Goal: Information Seeking & Learning: Learn about a topic

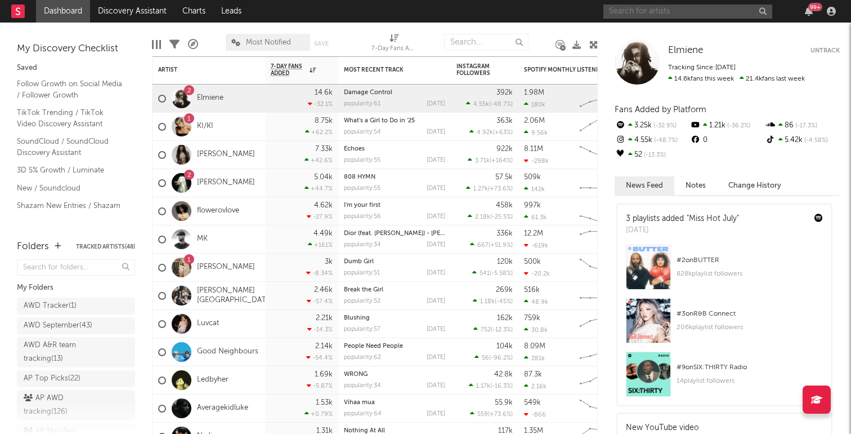
click at [669, 16] on input "text" at bounding box center [688, 12] width 169 height 14
click at [655, 10] on input "tra dem tra" at bounding box center [688, 12] width 169 height 14
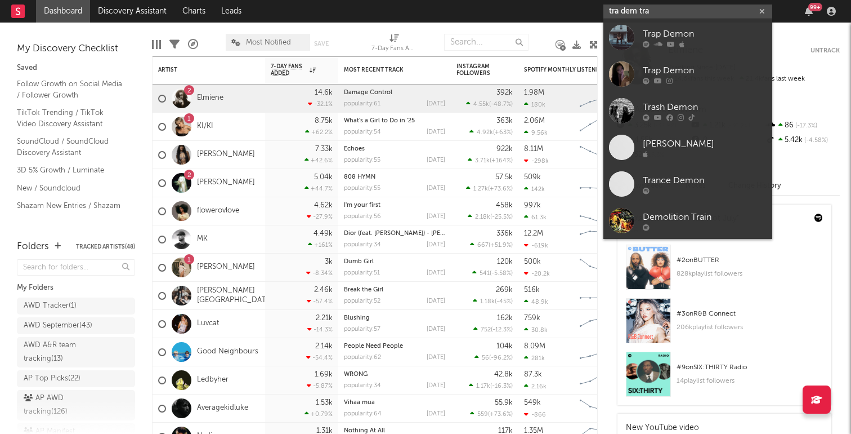
click at [655, 10] on input "tra dem tra" at bounding box center [688, 12] width 169 height 14
paste input "[URL][DOMAIN_NAME]"
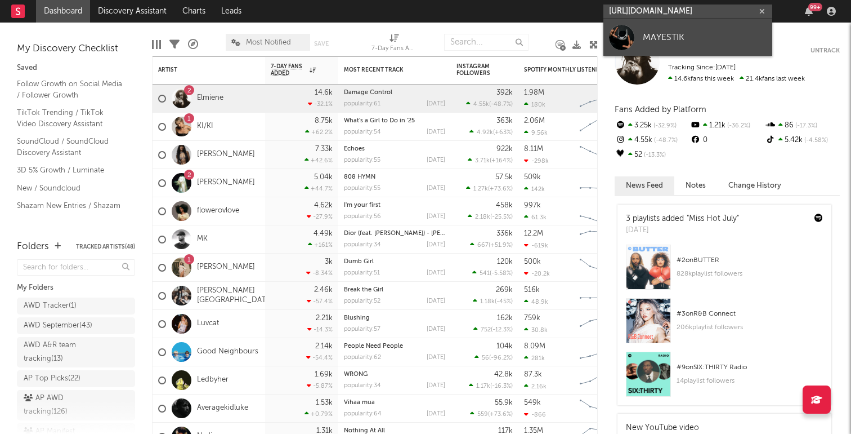
type input "[URL][DOMAIN_NAME]"
click at [686, 46] on link "MAYESTIK" at bounding box center [688, 37] width 169 height 37
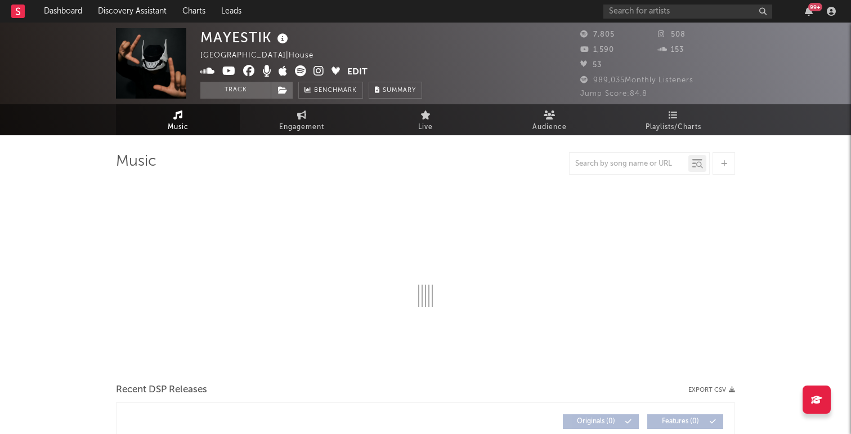
select select "6m"
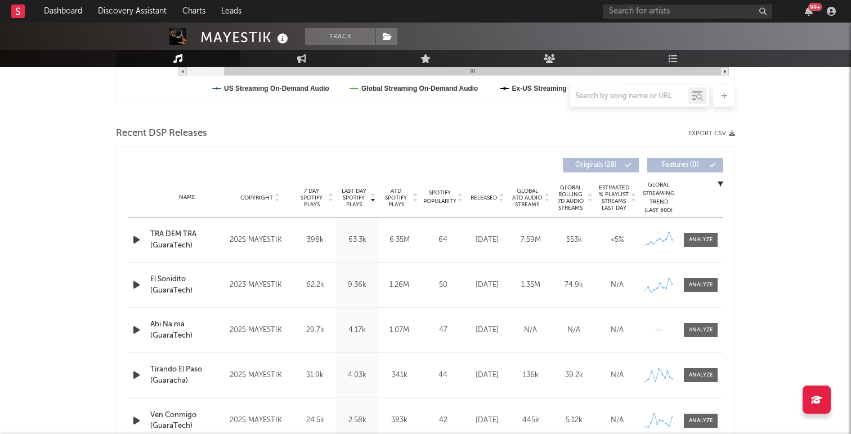
scroll to position [349, 0]
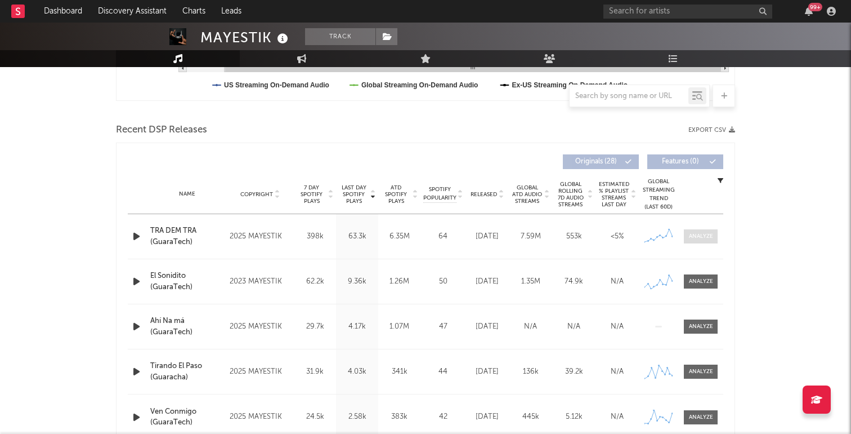
click at [707, 236] on div at bounding box center [701, 236] width 24 height 8
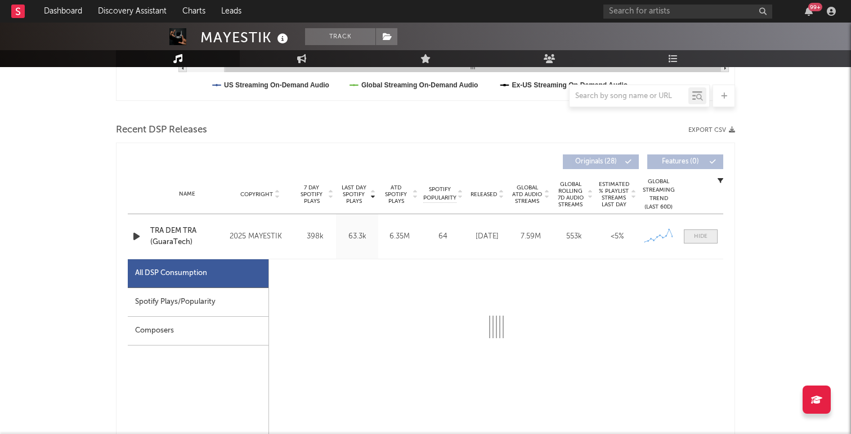
select select "1w"
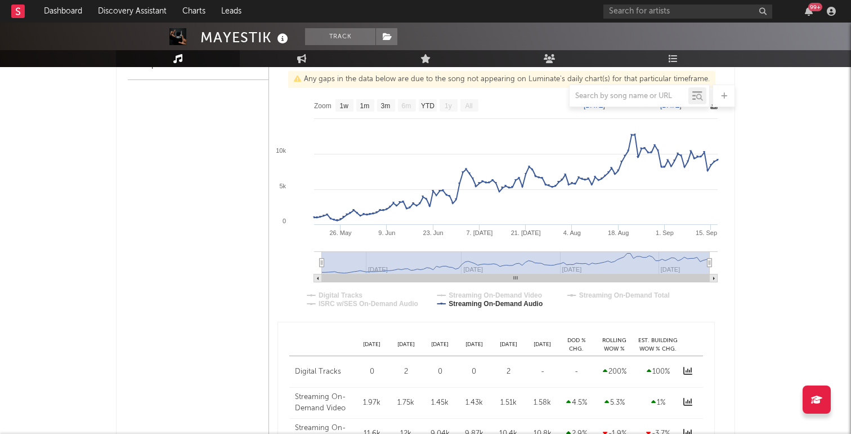
scroll to position [477, 0]
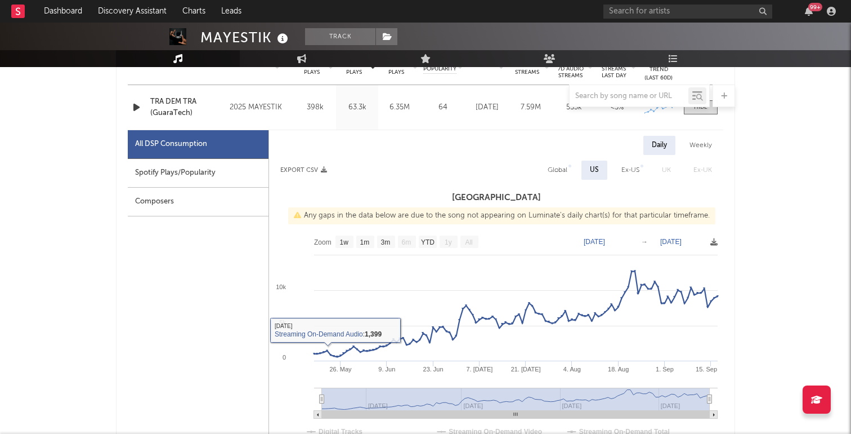
click at [185, 175] on div "Spotify Plays/Popularity" at bounding box center [198, 173] width 141 height 29
select select "1w"
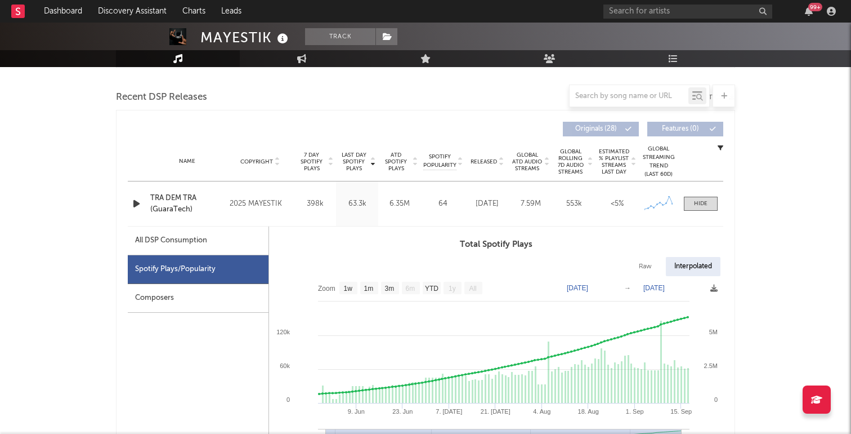
scroll to position [371, 0]
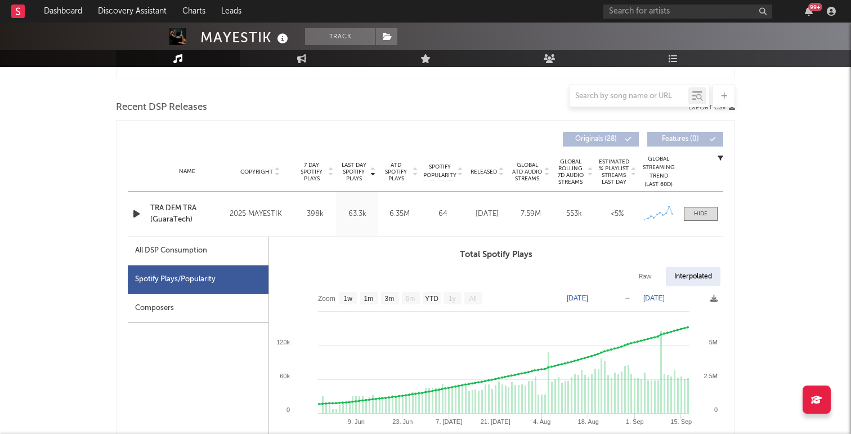
click at [182, 259] on div "All DSP Consumption" at bounding box center [198, 250] width 141 height 29
select select "1w"
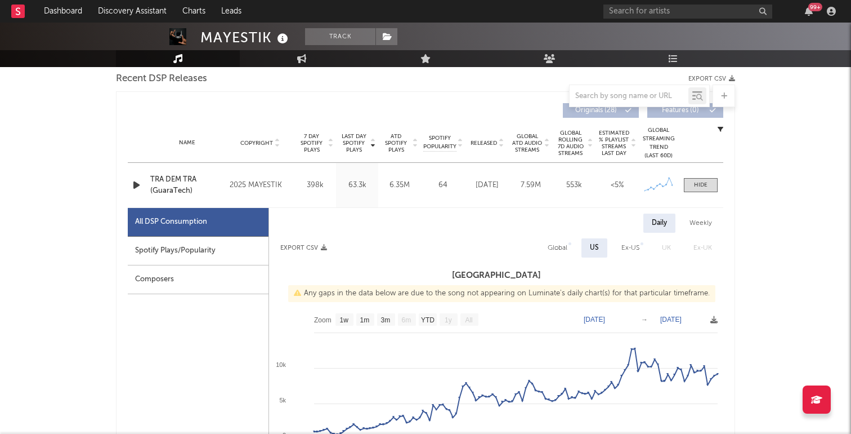
scroll to position [410, 0]
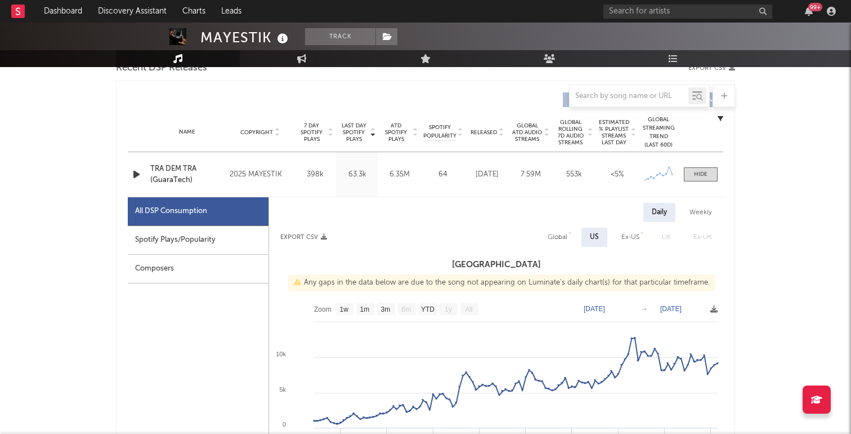
click at [192, 267] on div "Composers" at bounding box center [198, 268] width 141 height 29
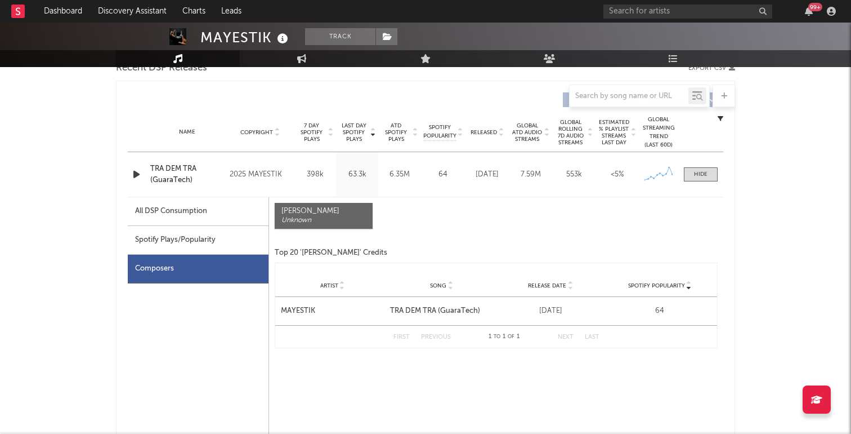
click at [207, 215] on div "All DSP Consumption" at bounding box center [171, 211] width 72 height 14
select select "1w"
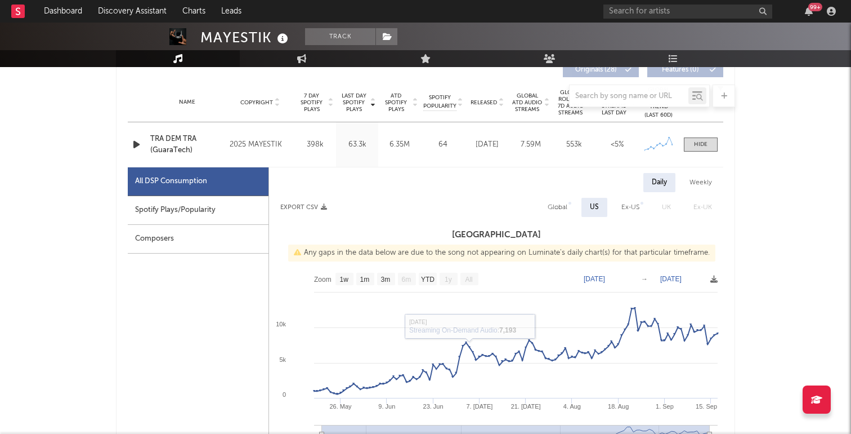
scroll to position [441, 0]
click at [507, 238] on h3 "[GEOGRAPHIC_DATA]" at bounding box center [496, 234] width 454 height 14
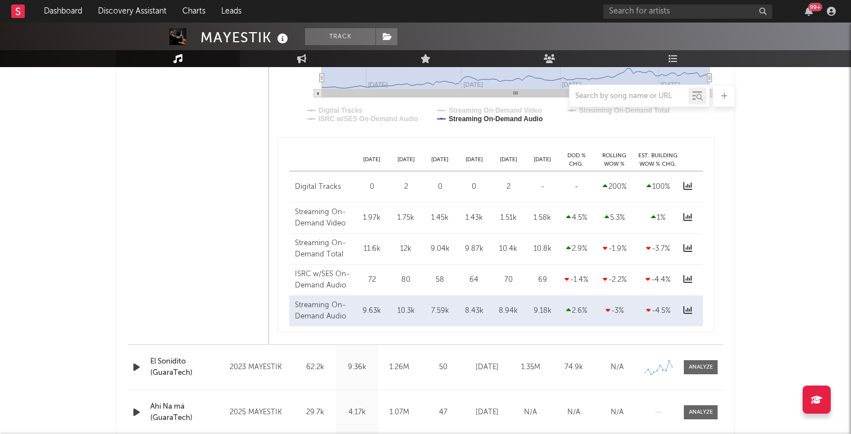
scroll to position [799, 0]
click at [401, 181] on div "2" at bounding box center [406, 185] width 29 height 11
click at [403, 182] on div "2" at bounding box center [406, 185] width 29 height 11
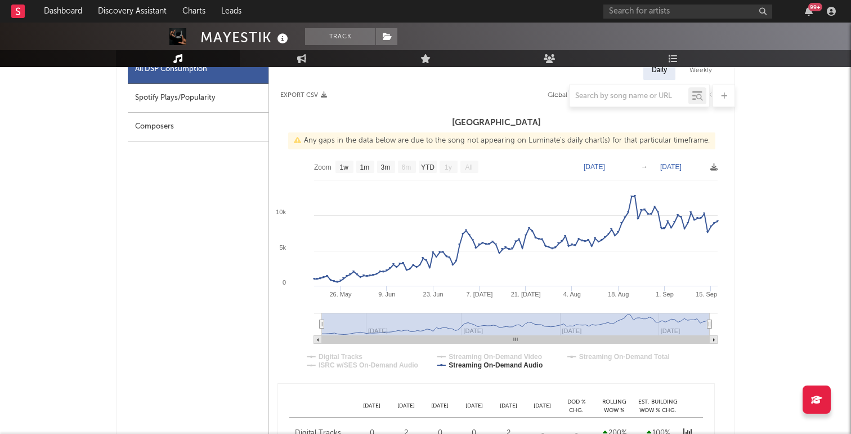
scroll to position [544, 0]
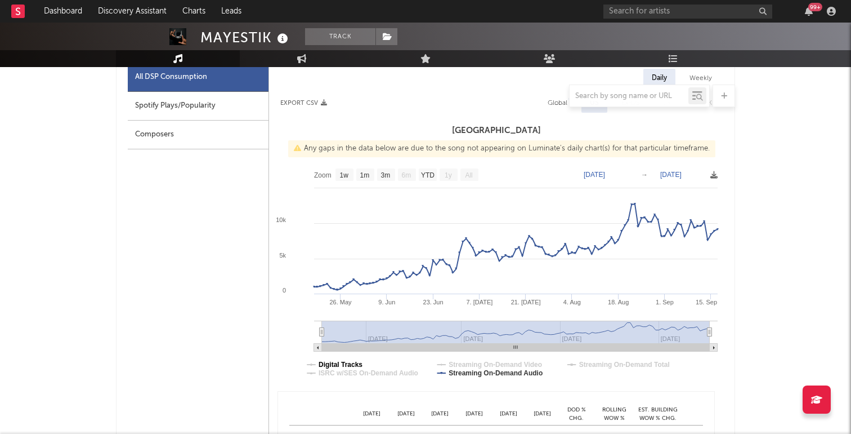
click at [354, 363] on text "Digital Tracks" at bounding box center [341, 364] width 44 height 8
select select "6m"
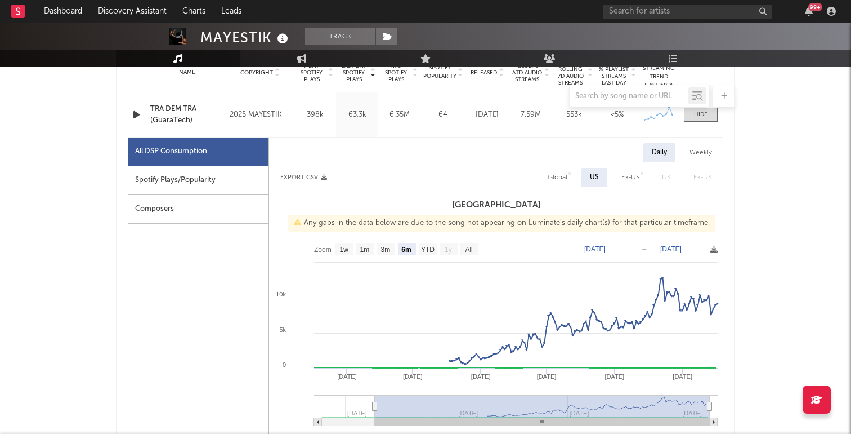
scroll to position [476, 0]
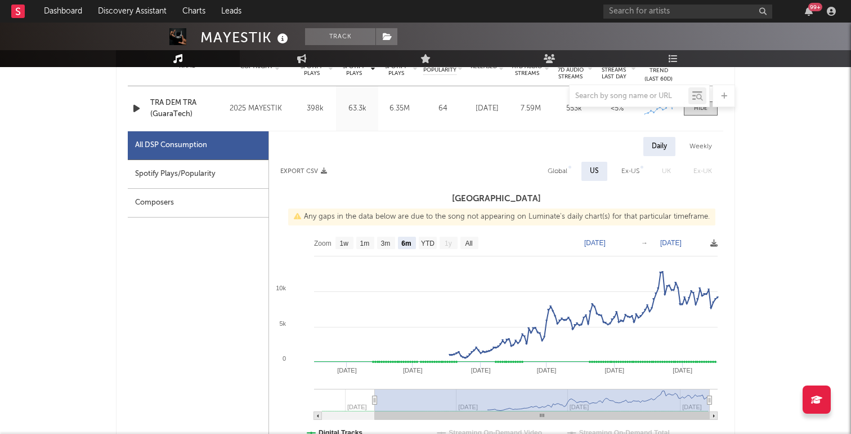
click at [560, 172] on div "Global" at bounding box center [558, 171] width 20 height 14
select select "6m"
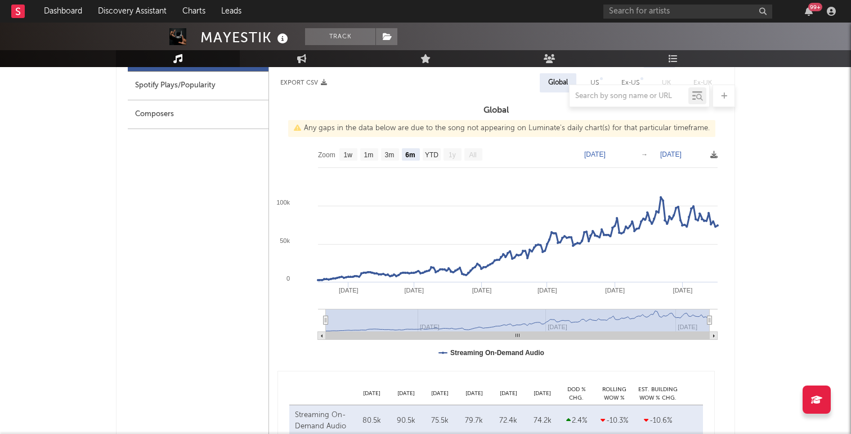
scroll to position [516, 0]
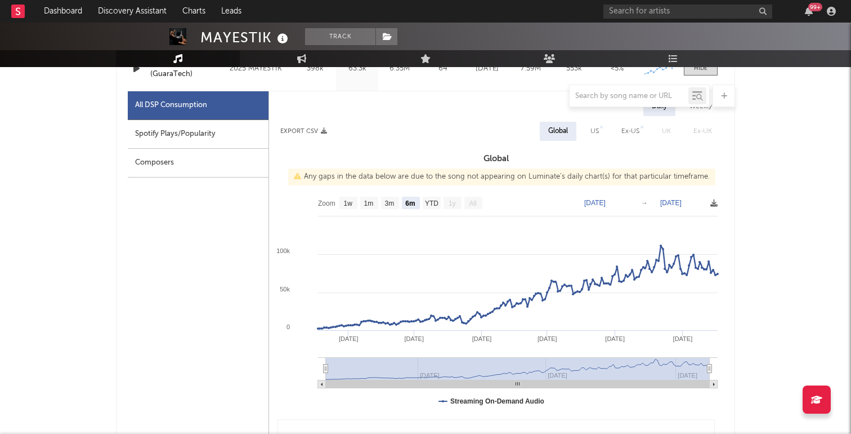
click at [178, 137] on div "Spotify Plays/Popularity" at bounding box center [198, 134] width 141 height 29
select select "1w"
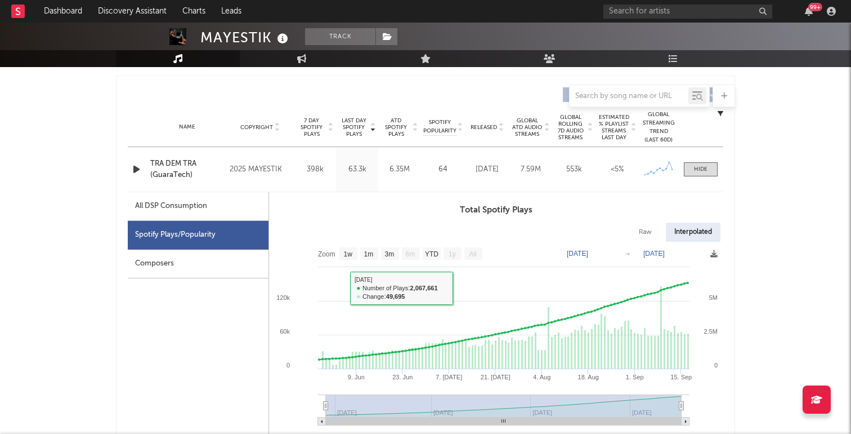
scroll to position [403, 0]
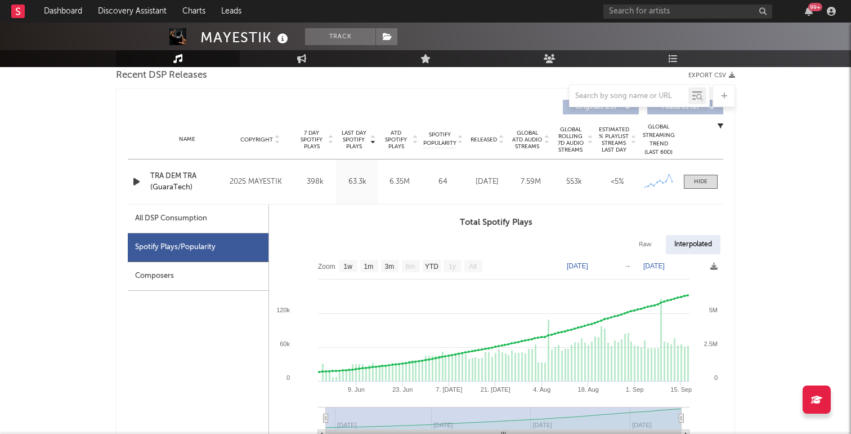
click at [635, 244] on div "Raw" at bounding box center [646, 244] width 30 height 19
select select "1w"
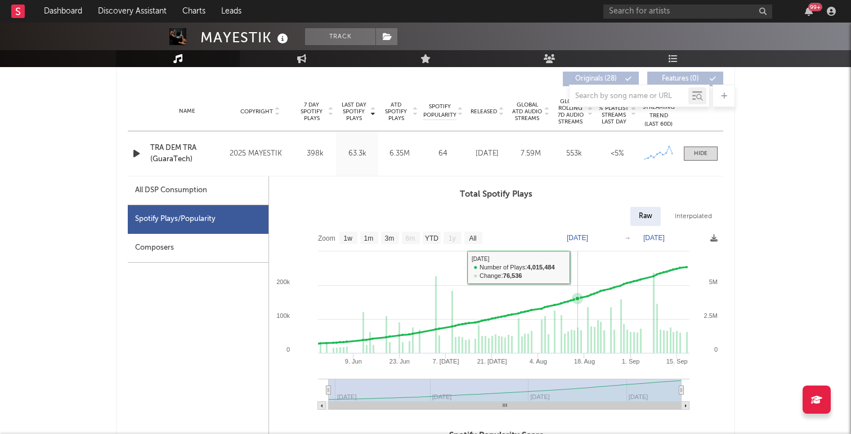
scroll to position [432, 0]
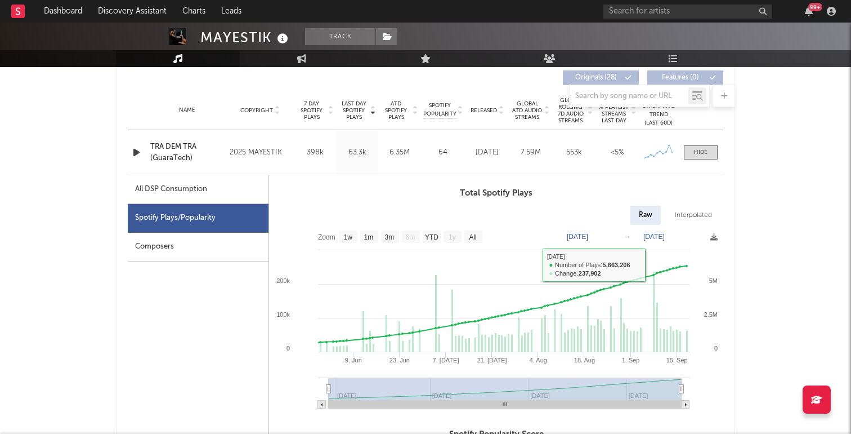
click at [677, 219] on div "Interpolated" at bounding box center [694, 215] width 54 height 19
select select "1w"
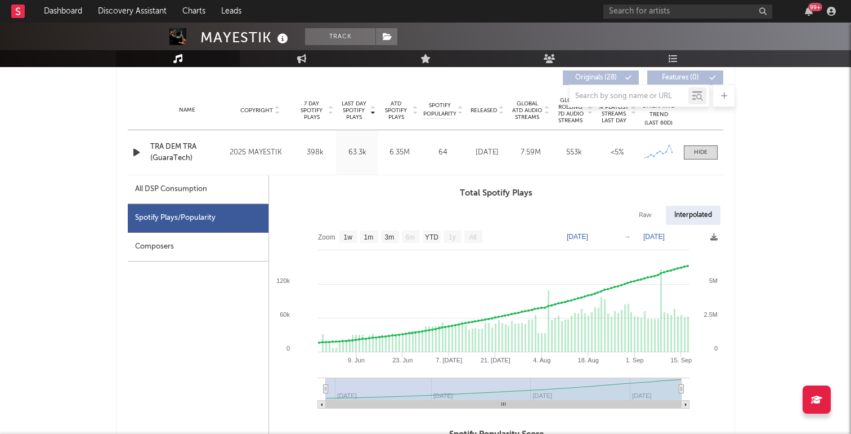
click at [647, 217] on div "Raw" at bounding box center [646, 215] width 30 height 19
select select "1w"
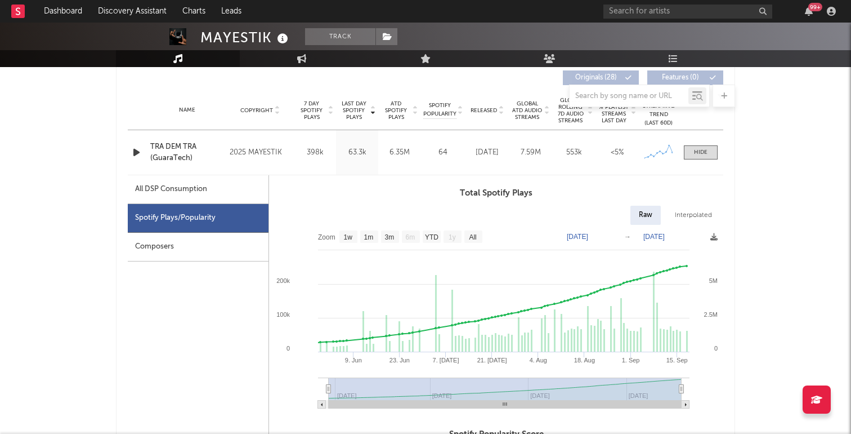
click at [691, 218] on div "Interpolated" at bounding box center [694, 215] width 54 height 19
select select "1w"
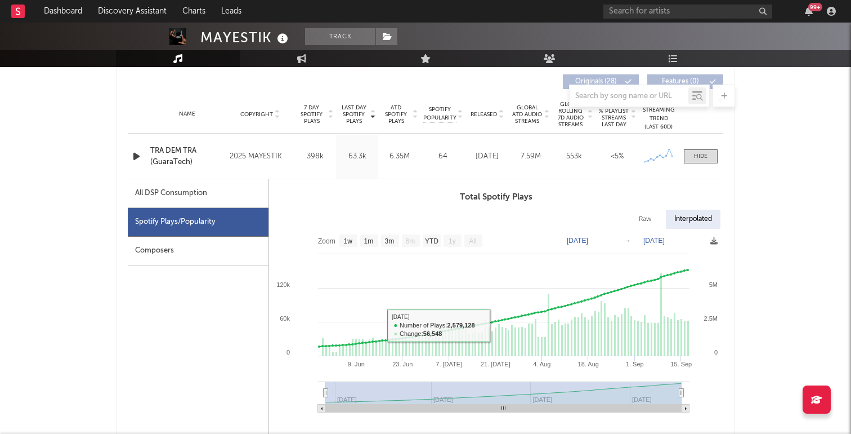
scroll to position [344, 0]
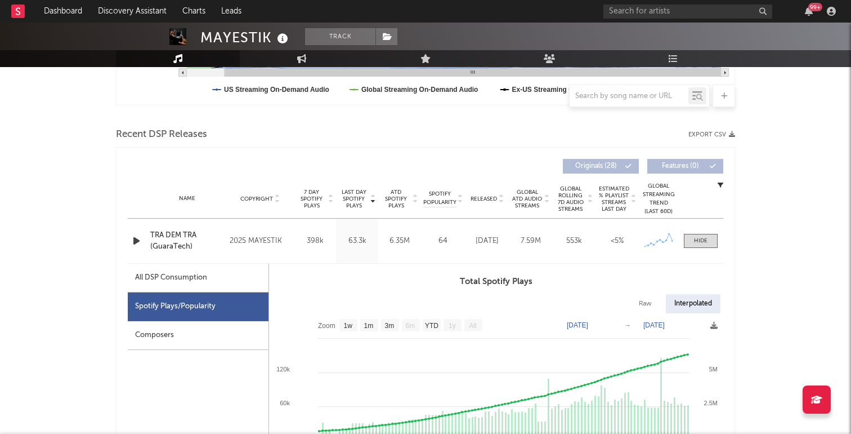
click at [156, 288] on div "All DSP Consumption" at bounding box center [198, 277] width 141 height 29
select select "6m"
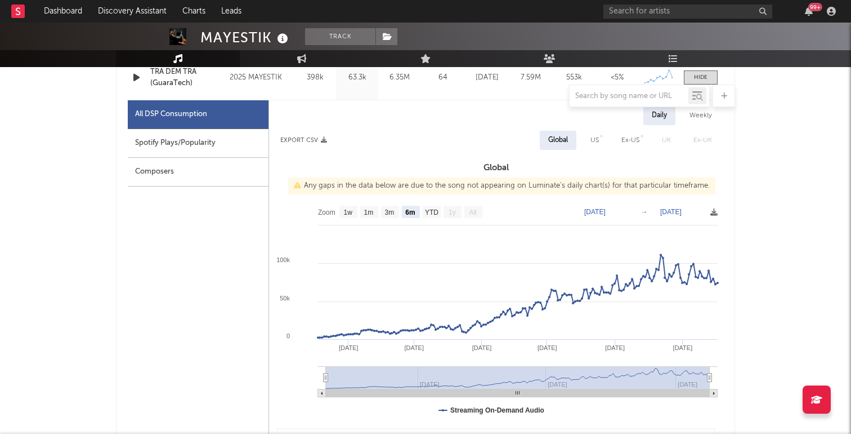
scroll to position [486, 0]
